Goal: Download file/media

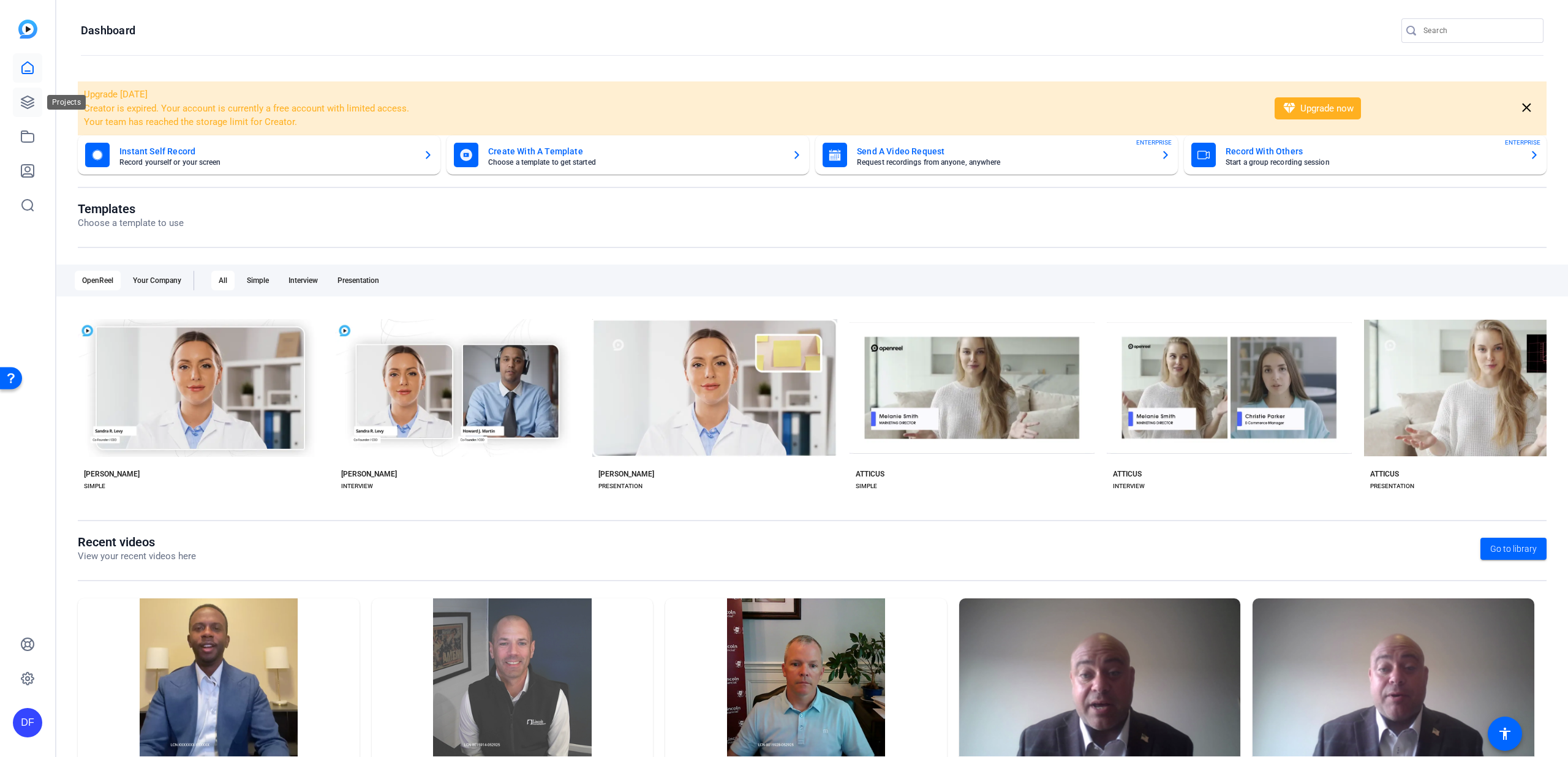
click at [19, 103] on link at bounding box center [27, 102] width 29 height 29
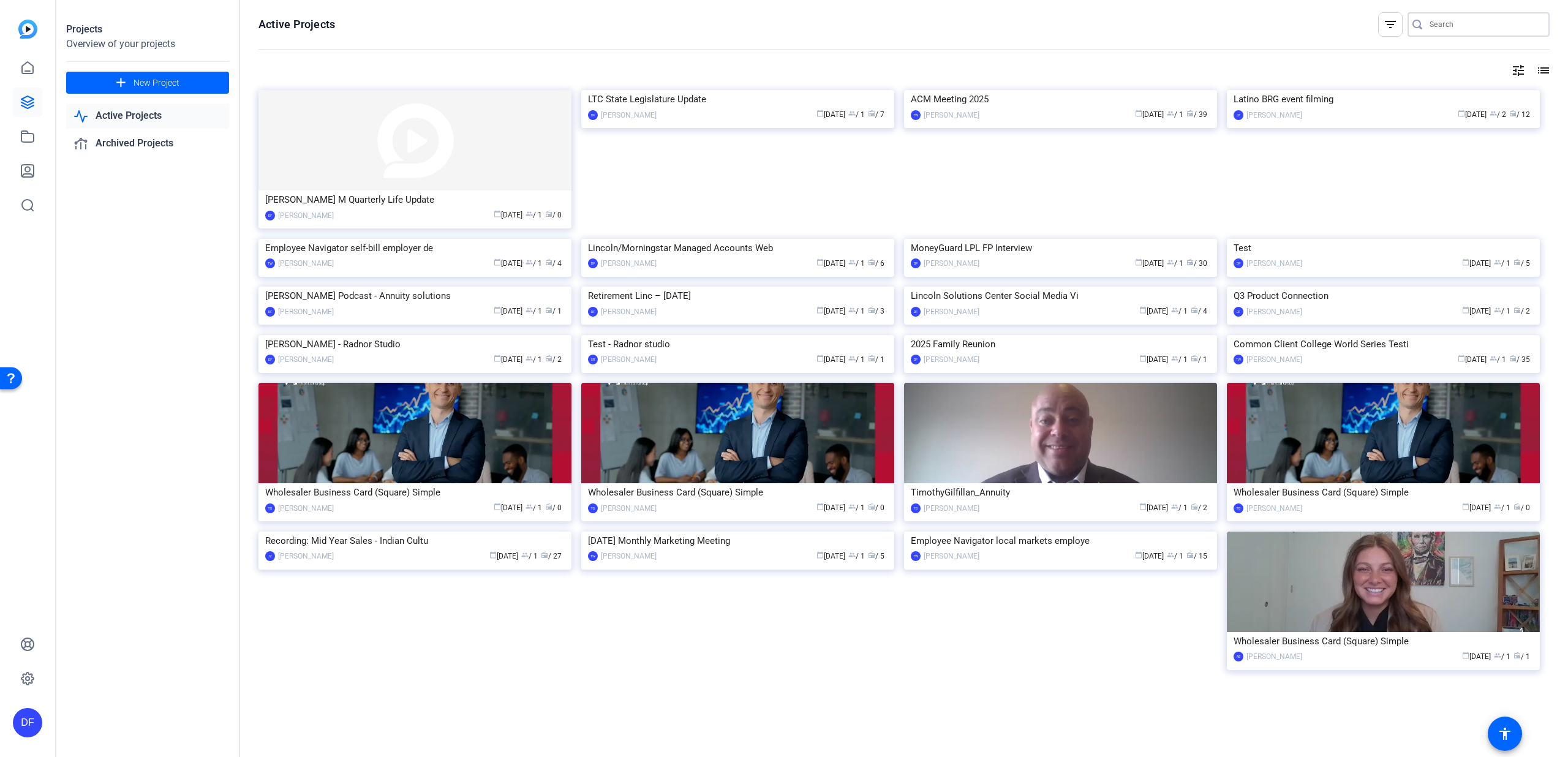
click at [1453, 24] on input "Search" at bounding box center [1484, 25] width 110 height 15
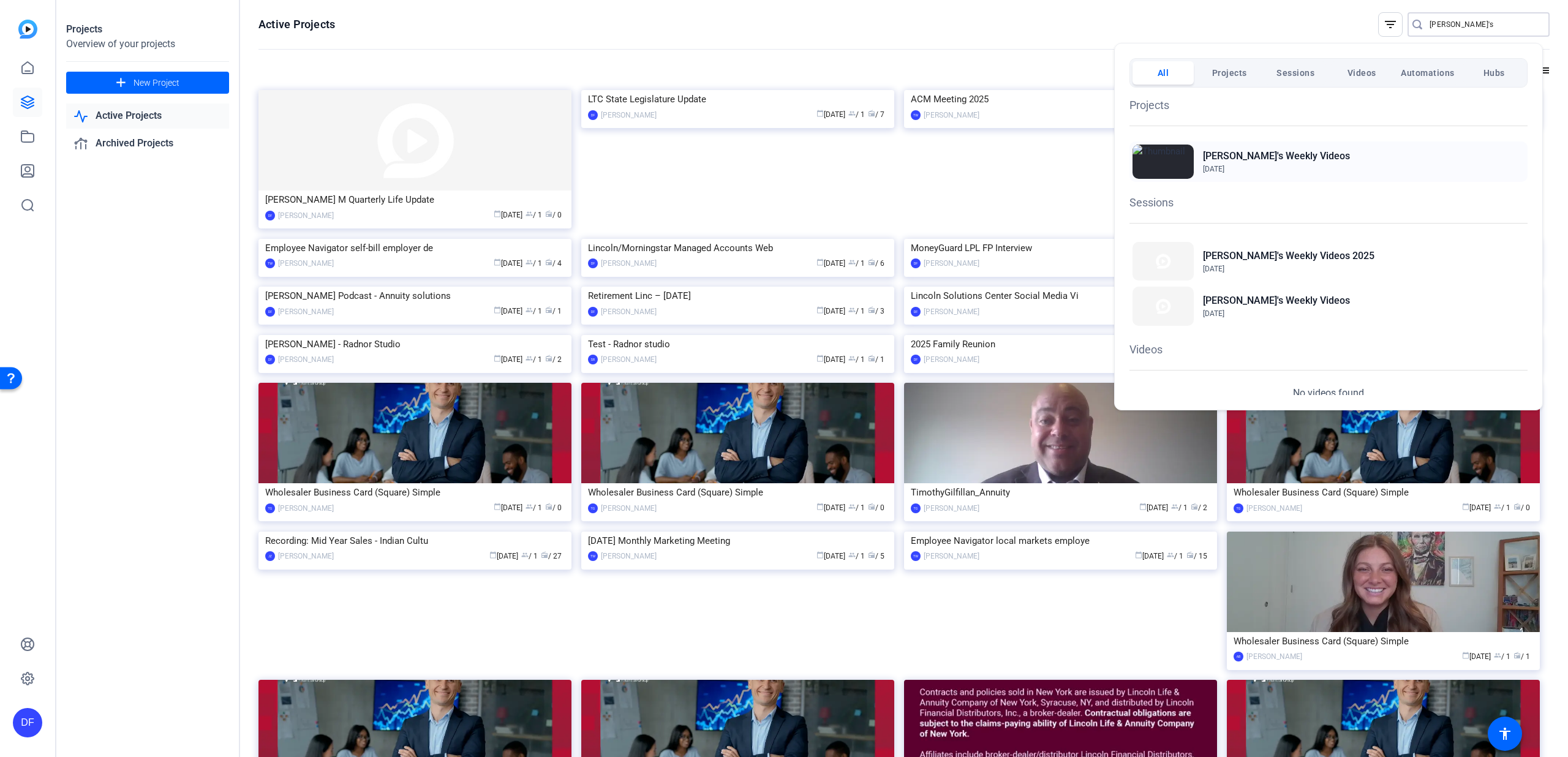
type input "tim's"
click at [1342, 176] on div "Tim's Weekly Videos Apr 25, 2024" at bounding box center [1328, 162] width 398 height 40
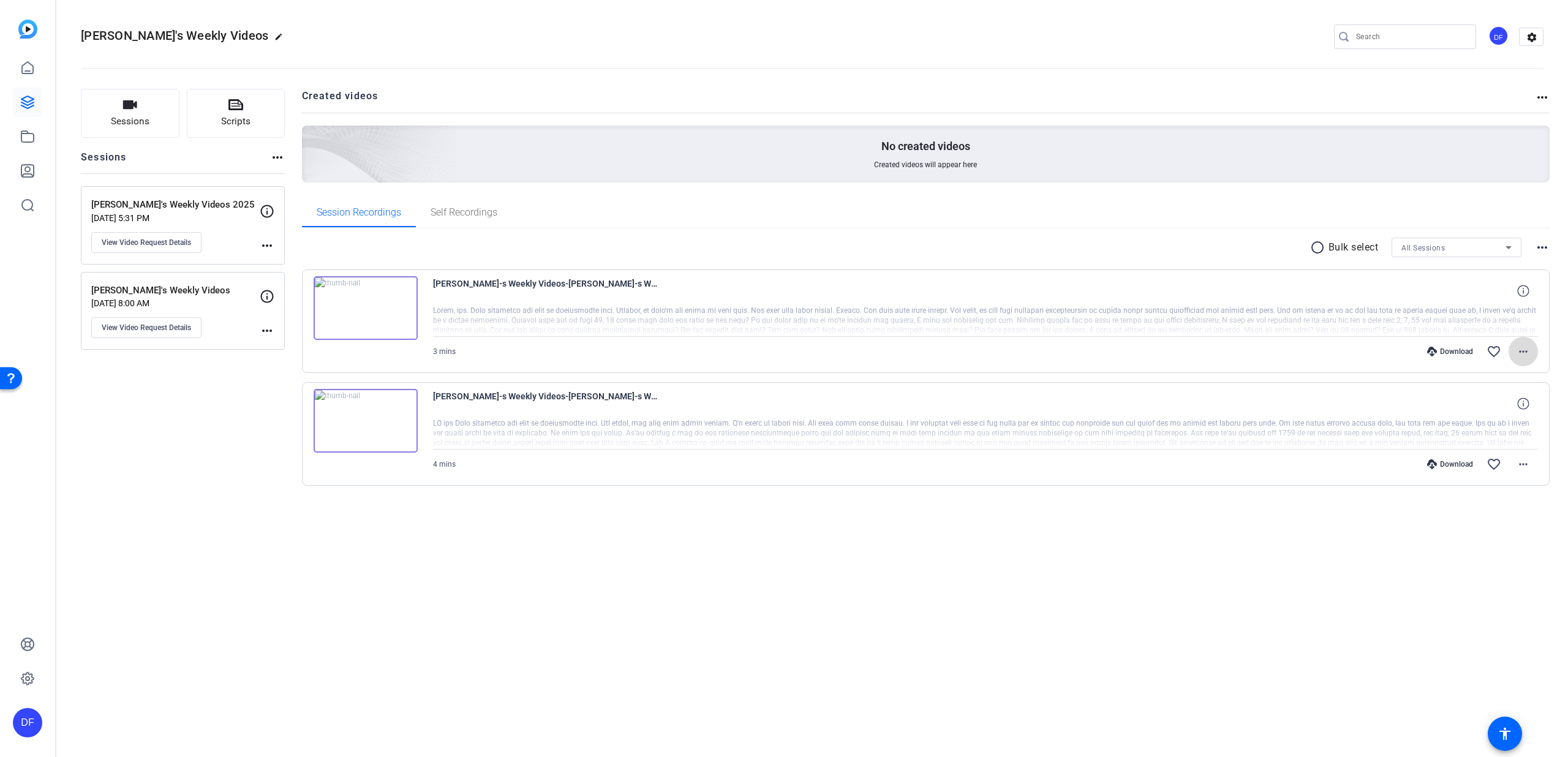
click at [1525, 354] on mat-icon "more_horiz" at bounding box center [1524, 351] width 15 height 15
click at [1499, 407] on span "Download MP4" at bounding box center [1492, 408] width 73 height 15
